Goal: Complete application form: Complete application form

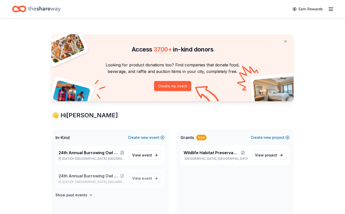
click at [97, 177] on span "24th Annual Burrowing Owl Festival and on-line auction" at bounding box center [88, 176] width 61 height 6
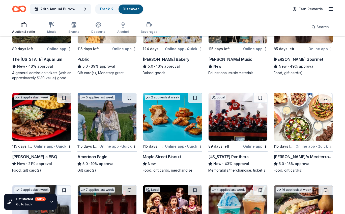
scroll to position [875, 0]
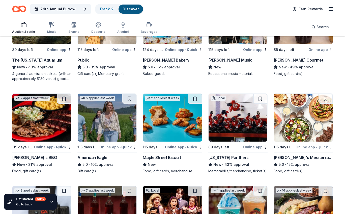
click at [180, 125] on img at bounding box center [172, 117] width 59 height 48
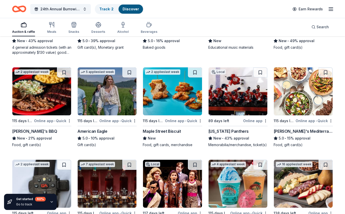
scroll to position [901, 0]
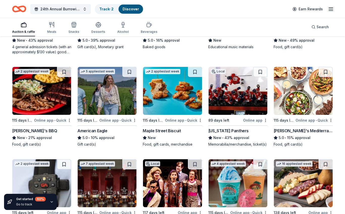
click at [242, 99] on img at bounding box center [237, 91] width 59 height 48
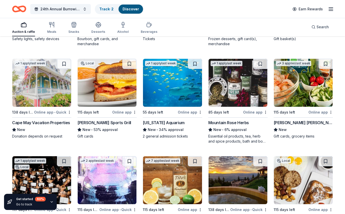
scroll to position [1101, 0]
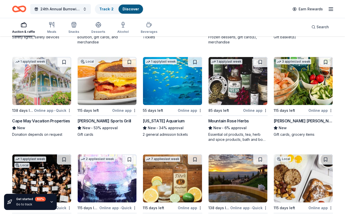
click at [45, 89] on img at bounding box center [41, 81] width 59 height 48
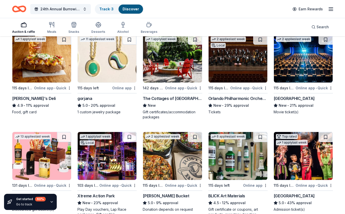
scroll to position [1319, 0]
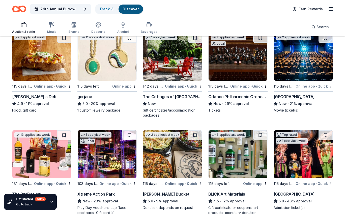
click at [177, 67] on img at bounding box center [172, 57] width 59 height 48
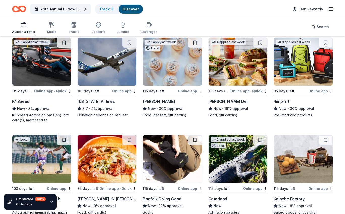
scroll to position [1504, 0]
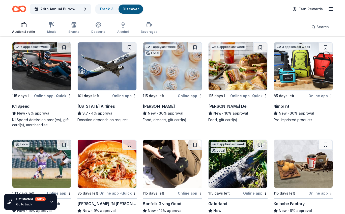
click at [320, 75] on img at bounding box center [303, 66] width 59 height 48
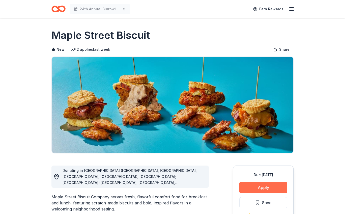
click at [263, 187] on button "Apply" at bounding box center [263, 187] width 48 height 11
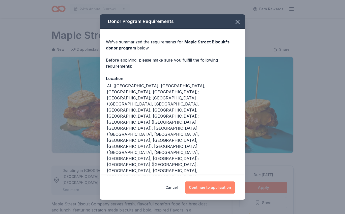
click at [211, 182] on button "Continue to application" at bounding box center [210, 187] width 50 height 12
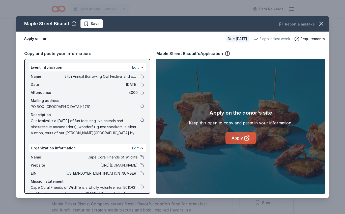
click at [245, 139] on icon at bounding box center [247, 138] width 6 height 6
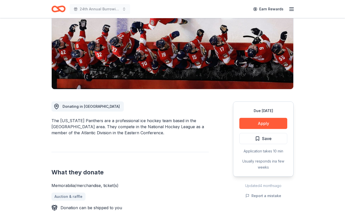
scroll to position [68, 0]
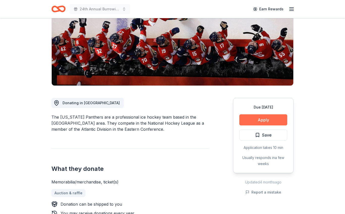
click at [266, 119] on button "Apply" at bounding box center [263, 119] width 48 height 11
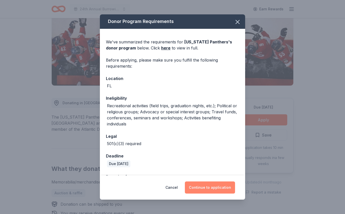
click at [215, 188] on button "Continue to application" at bounding box center [210, 187] width 50 height 12
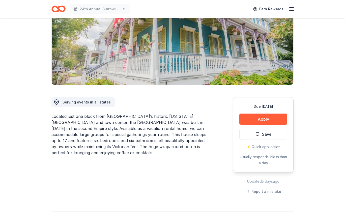
scroll to position [69, 0]
click at [267, 119] on button "Apply" at bounding box center [263, 118] width 48 height 11
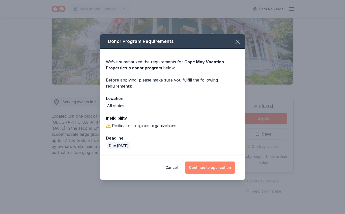
click at [208, 168] on button "Continue to application" at bounding box center [210, 167] width 50 height 12
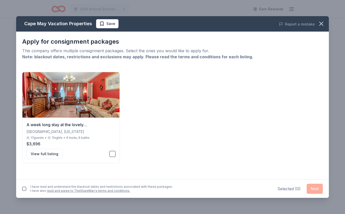
click at [178, 149] on div "A week long stay at the lovely Lorelei House in Cape May, New Jersey Cape May, …" at bounding box center [172, 117] width 300 height 91
click at [24, 188] on button "button" at bounding box center [24, 188] width 4 height 4
click at [153, 175] on div "Apply for consignment packages This company offers multiple consignment package…" at bounding box center [172, 105] width 312 height 148
click at [112, 153] on button "button" at bounding box center [112, 154] width 6 height 6
click at [316, 189] on button "Next" at bounding box center [314, 188] width 16 height 10
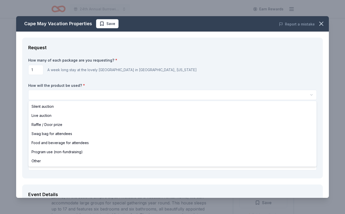
scroll to position [0, 0]
click at [60, 95] on html "24th Annual Burrowing Owl Festival and on-line auction Earn Rewards Due in 138 …" at bounding box center [172, 107] width 345 height 214
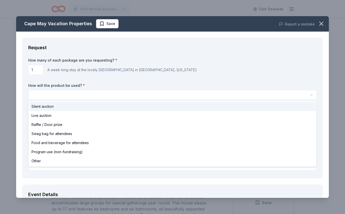
select select "silentAuction"
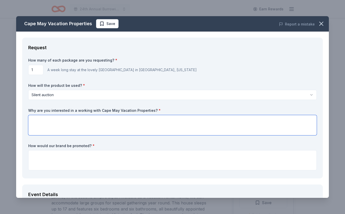
click at [34, 119] on textarea at bounding box center [172, 125] width 288 height 20
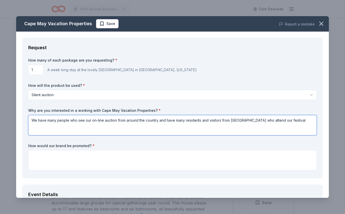
type textarea "We have many people who see our on-line auction from around the country and hav…"
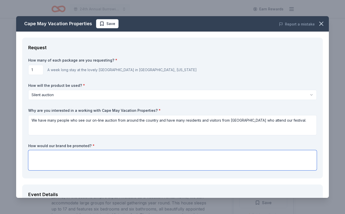
click at [47, 155] on textarea at bounding box center [172, 160] width 288 height 20
paste textarea "We recognize all donations on our website as well as having a direct link to th…"
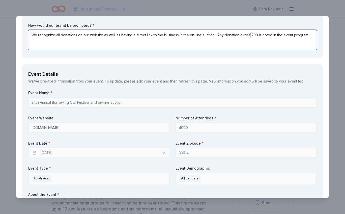
scroll to position [121, 0]
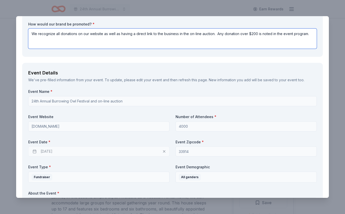
type textarea "We recognize all donations on our website as well as having a direct link to th…"
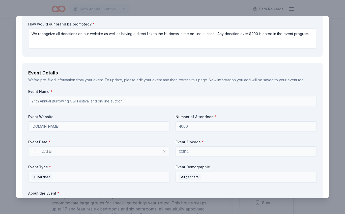
click at [64, 82] on div "We've pre-filled information from your event. To update, please edit your event…" at bounding box center [172, 80] width 288 height 6
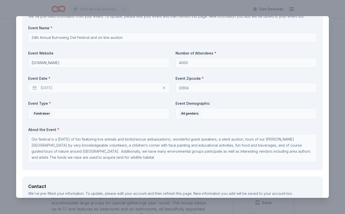
scroll to position [184, 0]
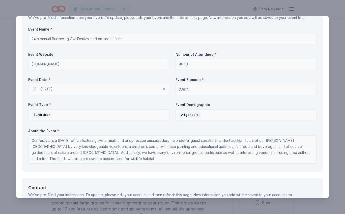
click at [56, 88] on div "02/27/2026" at bounding box center [98, 89] width 141 height 10
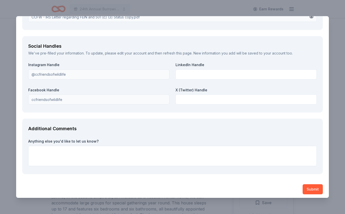
scroll to position [563, 0]
click at [312, 186] on button "Submit" at bounding box center [312, 189] width 20 height 10
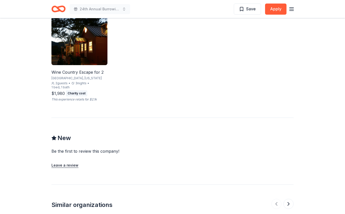
scroll to position [347, 0]
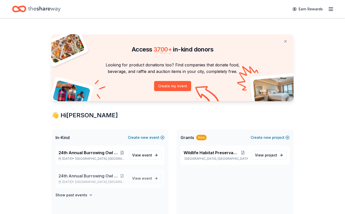
click at [98, 180] on span "[GEOGRAPHIC_DATA], [GEOGRAPHIC_DATA]" at bounding box center [100, 182] width 50 height 4
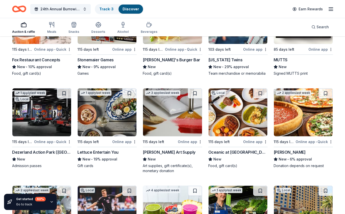
scroll to position [1842, 0]
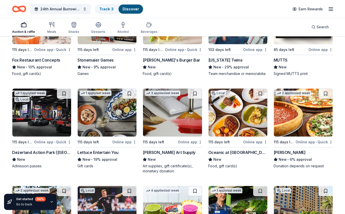
click at [55, 120] on img at bounding box center [41, 112] width 59 height 48
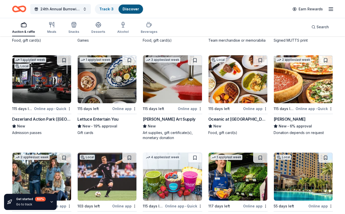
scroll to position [1876, 0]
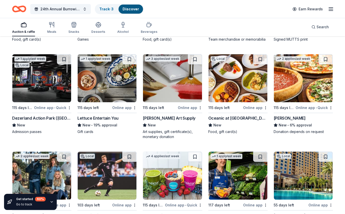
click at [173, 76] on img at bounding box center [172, 78] width 59 height 48
click at [312, 79] on img at bounding box center [303, 78] width 59 height 48
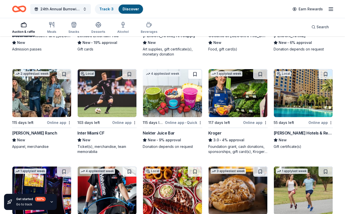
scroll to position [1960, 0]
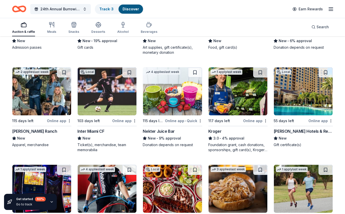
click at [178, 100] on img at bounding box center [172, 91] width 59 height 48
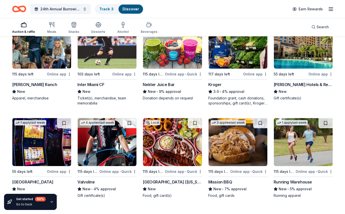
scroll to position [2006, 0]
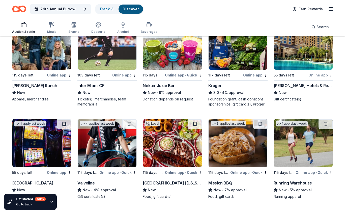
click at [308, 48] on img at bounding box center [303, 46] width 59 height 48
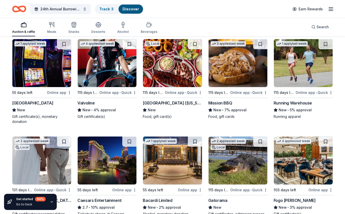
scroll to position [2087, 0]
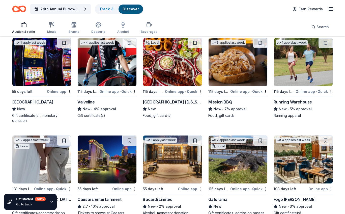
click at [315, 72] on img at bounding box center [303, 62] width 59 height 48
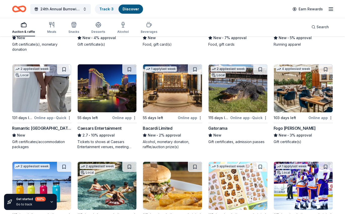
scroll to position [2157, 0]
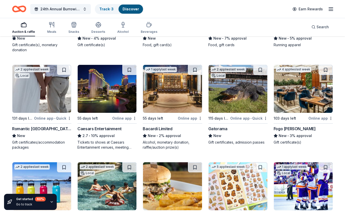
click at [106, 97] on img at bounding box center [107, 89] width 59 height 48
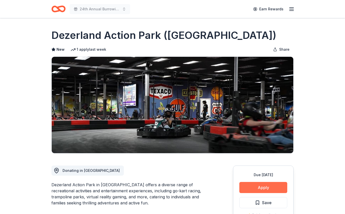
click at [267, 187] on button "Apply" at bounding box center [263, 187] width 48 height 11
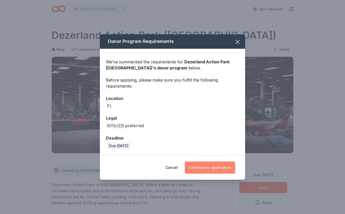
click at [205, 168] on button "Continue to application" at bounding box center [210, 167] width 50 height 12
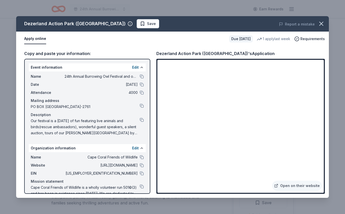
drag, startPoint x: 322, startPoint y: 25, endPoint x: 310, endPoint y: 19, distance: 13.3
click at [322, 25] on icon "button" at bounding box center [321, 24] width 4 height 4
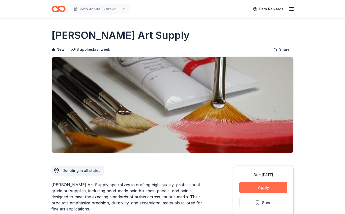
click at [266, 187] on button "Apply" at bounding box center [263, 187] width 48 height 11
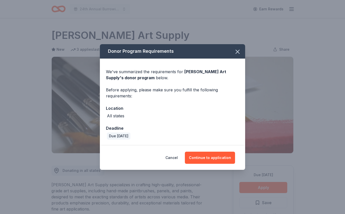
drag, startPoint x: 213, startPoint y: 157, endPoint x: 208, endPoint y: 168, distance: 11.4
click at [213, 157] on button "Continue to application" at bounding box center [210, 157] width 50 height 12
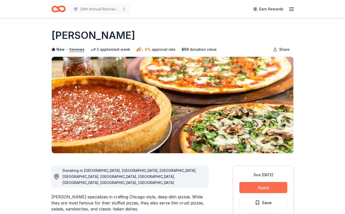
click at [266, 188] on button "Apply" at bounding box center [263, 187] width 48 height 11
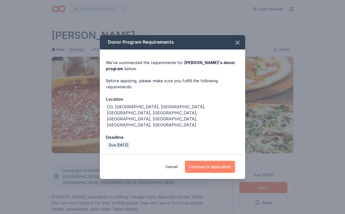
click at [210, 160] on button "Continue to application" at bounding box center [210, 166] width 50 height 12
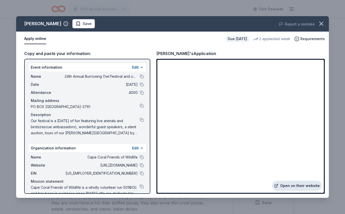
click at [292, 186] on link "Open on their website" at bounding box center [297, 185] width 50 height 10
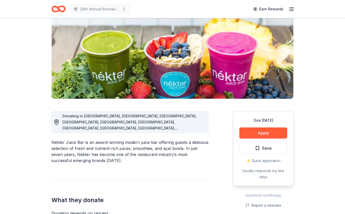
scroll to position [55, 0]
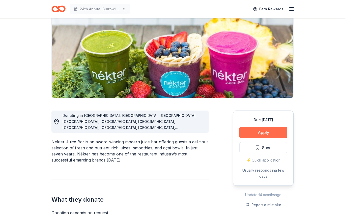
click at [267, 133] on button "Apply" at bounding box center [263, 132] width 48 height 11
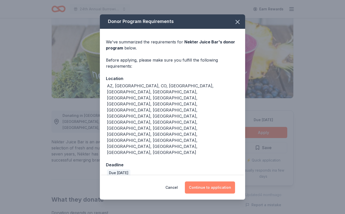
click at [213, 181] on button "Continue to application" at bounding box center [210, 187] width 50 height 12
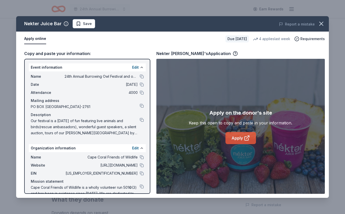
click at [238, 138] on link "Apply" at bounding box center [240, 138] width 30 height 12
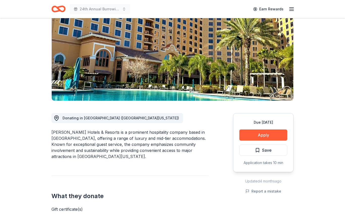
scroll to position [53, 0]
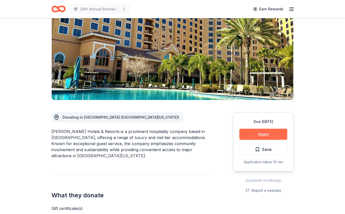
click at [269, 135] on button "Apply" at bounding box center [263, 133] width 48 height 11
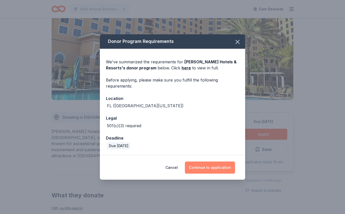
click at [209, 166] on button "Continue to application" at bounding box center [210, 167] width 50 height 12
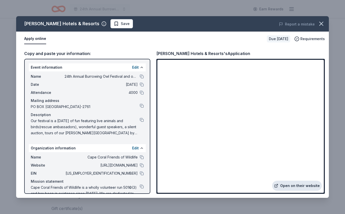
click at [300, 186] on link "Open on their website" at bounding box center [297, 185] width 50 height 10
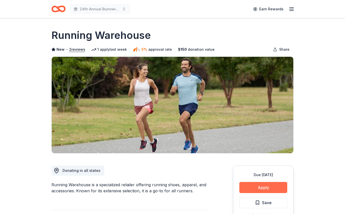
click at [265, 188] on button "Apply" at bounding box center [263, 187] width 48 height 11
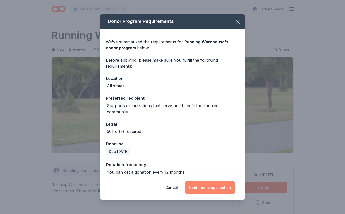
click at [215, 187] on button "Continue to application" at bounding box center [210, 187] width 50 height 12
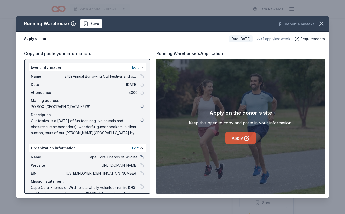
click at [237, 138] on link "Apply" at bounding box center [240, 138] width 30 height 12
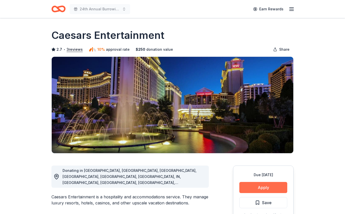
click at [265, 187] on button "Apply" at bounding box center [263, 187] width 48 height 11
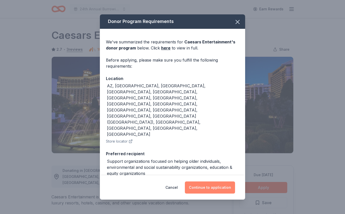
click at [214, 188] on button "Continue to application" at bounding box center [210, 187] width 50 height 12
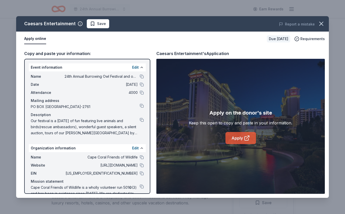
click at [239, 137] on link "Apply" at bounding box center [240, 138] width 30 height 12
click at [236, 137] on link "Apply" at bounding box center [240, 138] width 30 height 12
